Goal: Transaction & Acquisition: Purchase product/service

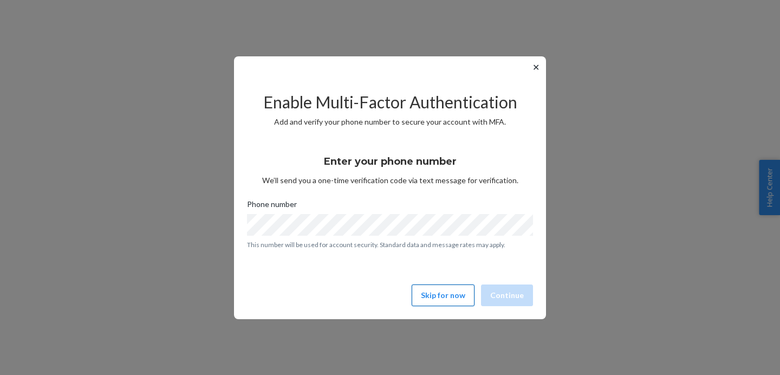
click at [454, 303] on button "Skip for now" at bounding box center [443, 295] width 63 height 22
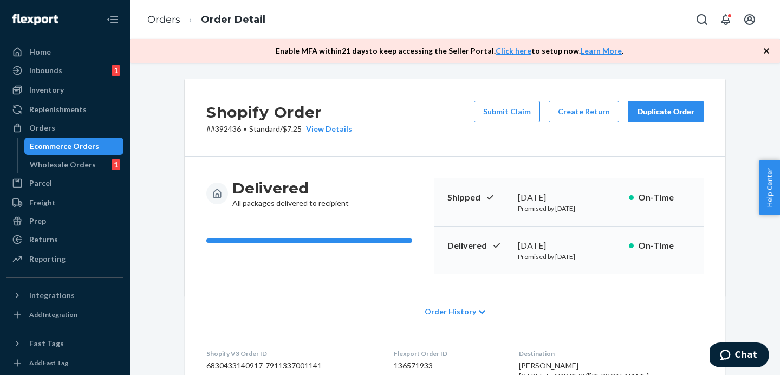
click at [643, 109] on div "Duplicate Order" at bounding box center [665, 111] width 57 height 11
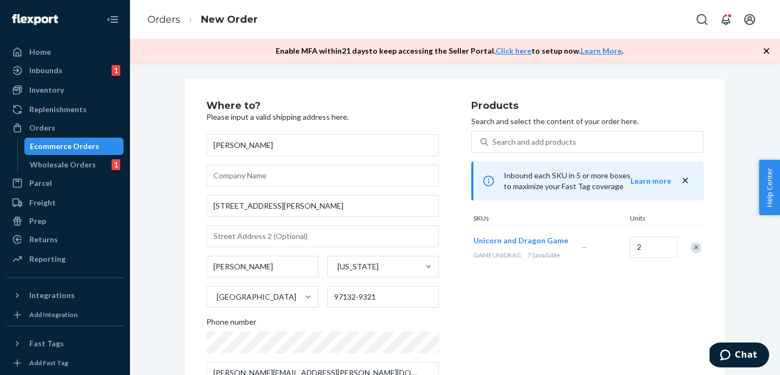
click at [697, 249] on div "Remove Item" at bounding box center [695, 247] width 11 height 11
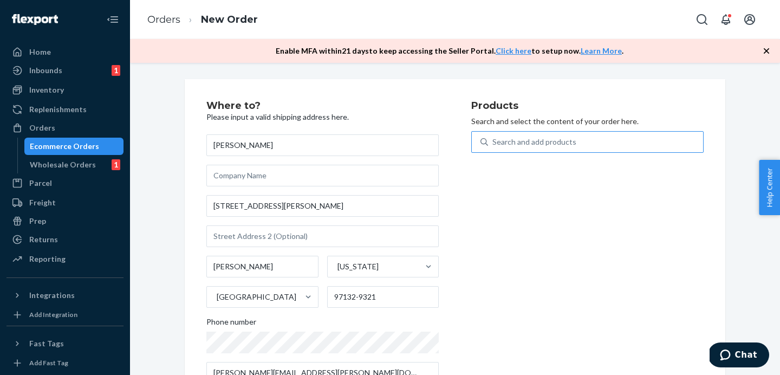
click at [604, 146] on div "Search and add products" at bounding box center [595, 141] width 215 height 19
click at [493, 146] on input "Search and add products" at bounding box center [492, 141] width 1 height 11
type input "magical mini"
click at [555, 131] on div "Search and add products" at bounding box center [587, 142] width 232 height 22
click at [493, 136] on input "0 results available. Select is focused ,type to refine list, press Down to open…" at bounding box center [492, 141] width 1 height 11
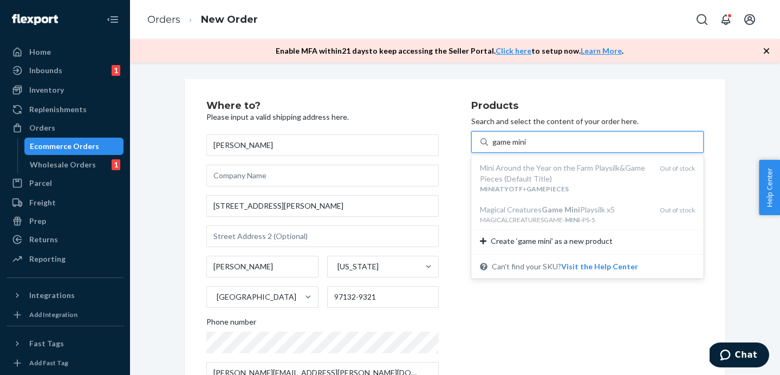
type input "game mini"
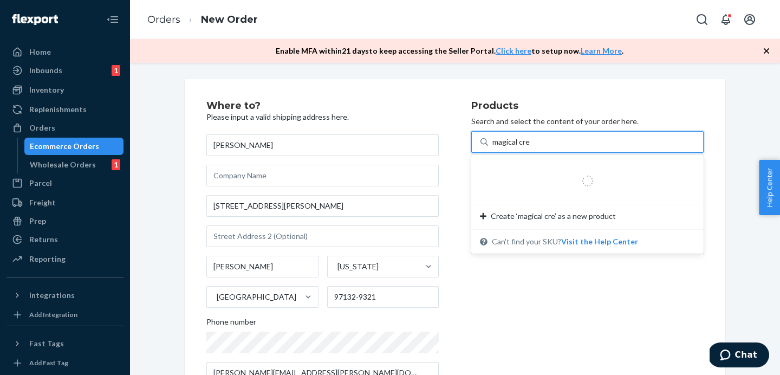
type input "magical crea"
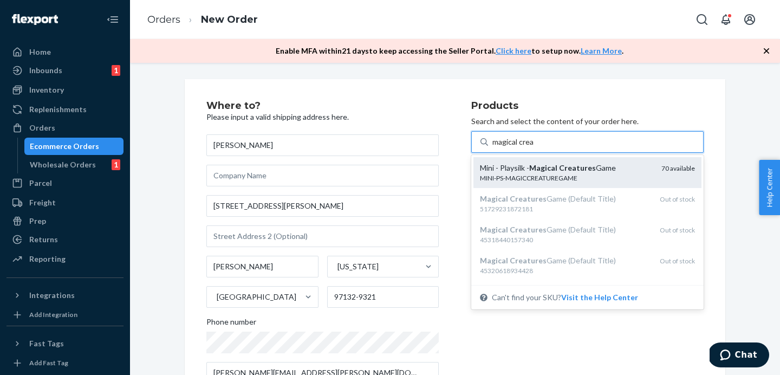
click at [561, 177] on div "MINI-PS-MAGICCREATUREGAME" at bounding box center [566, 177] width 173 height 9
click at [534, 147] on input "magical crea" at bounding box center [513, 141] width 42 height 11
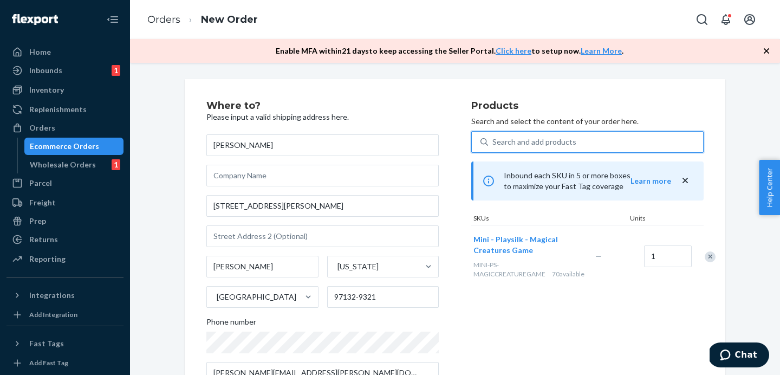
click at [443, 173] on div "Where to? Please input a valid shipping address here. Katherine Liversidge 8555…" at bounding box center [338, 246] width 265 height 291
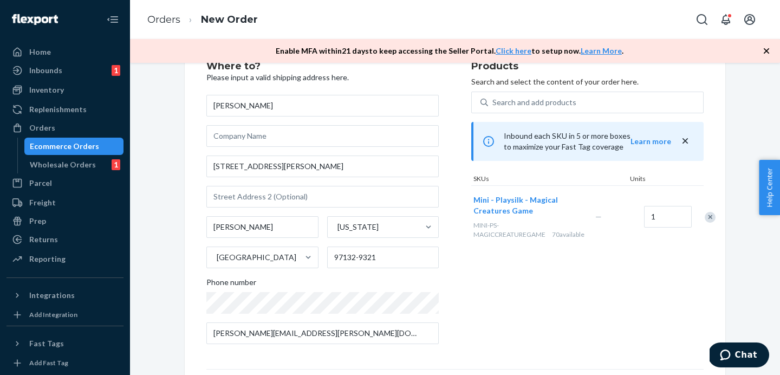
scroll to position [185, 0]
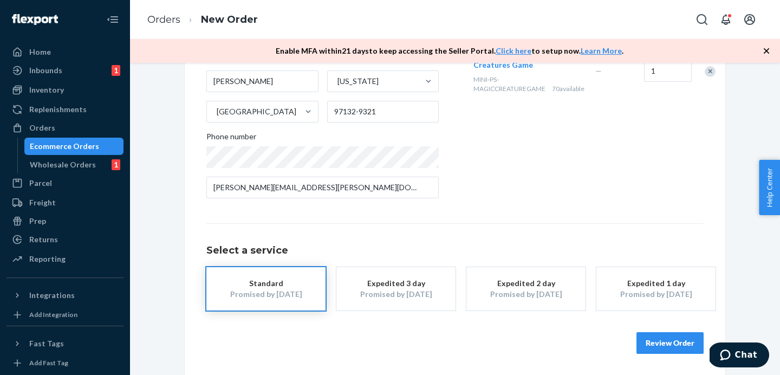
click at [681, 368] on div "Where to? Please input a valid shipping address here. Katherine Liversidge 8555…" at bounding box center [455, 134] width 540 height 481
click at [660, 339] on button "Review Order" at bounding box center [669, 343] width 67 height 22
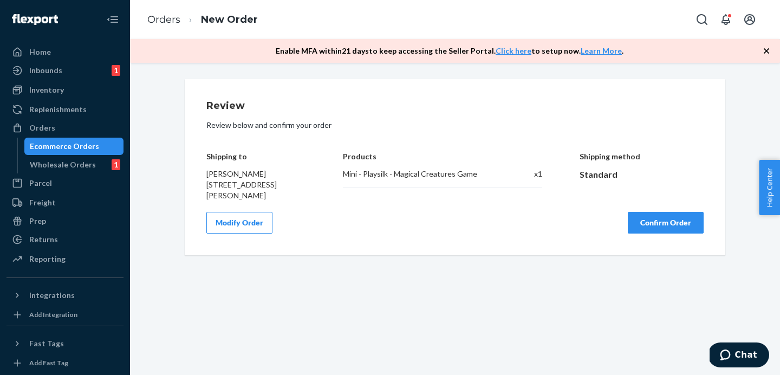
scroll to position [0, 0]
click at [657, 226] on button "Confirm Order" at bounding box center [666, 223] width 76 height 22
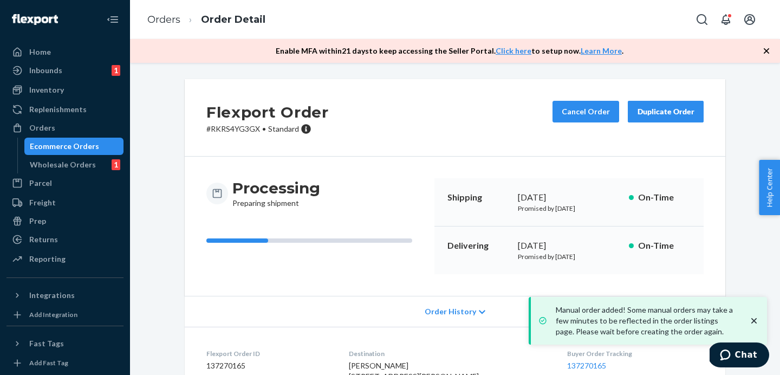
scroll to position [136, 0]
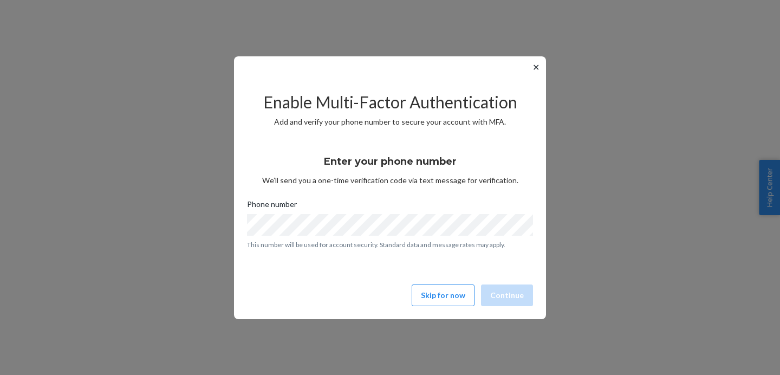
click at [537, 62] on button "✕" at bounding box center [535, 67] width 11 height 13
